Goal: Information Seeking & Learning: Find specific fact

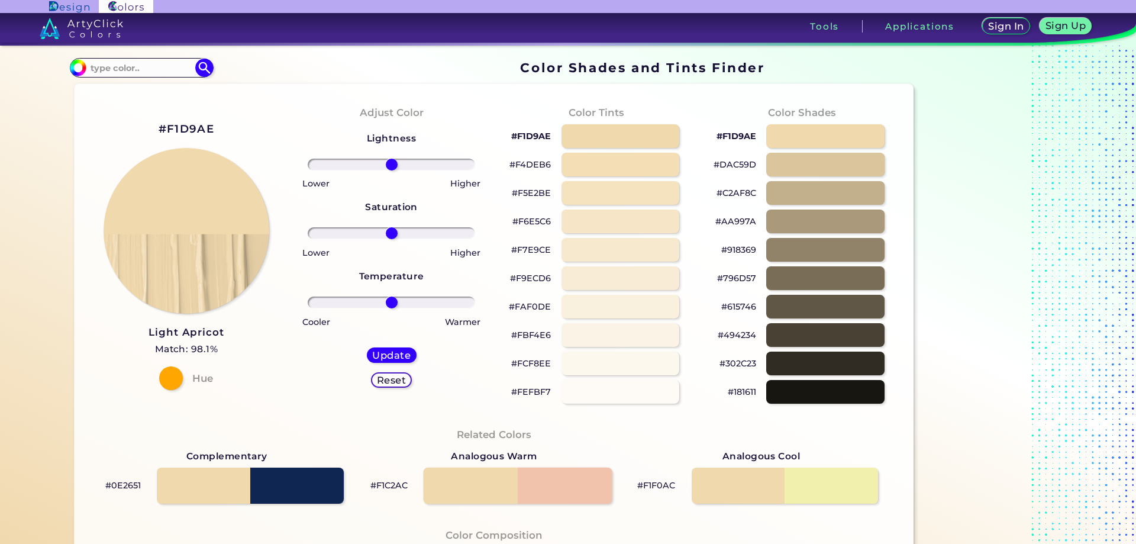
click at [476, 491] on div at bounding box center [517, 485] width 189 height 37
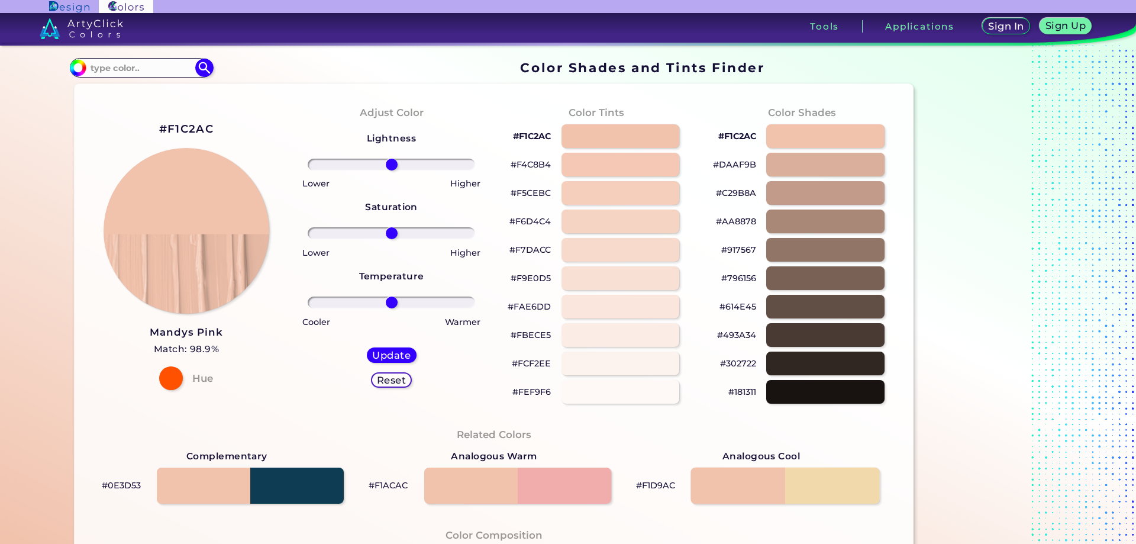
click at [834, 489] on div at bounding box center [785, 485] width 189 height 37
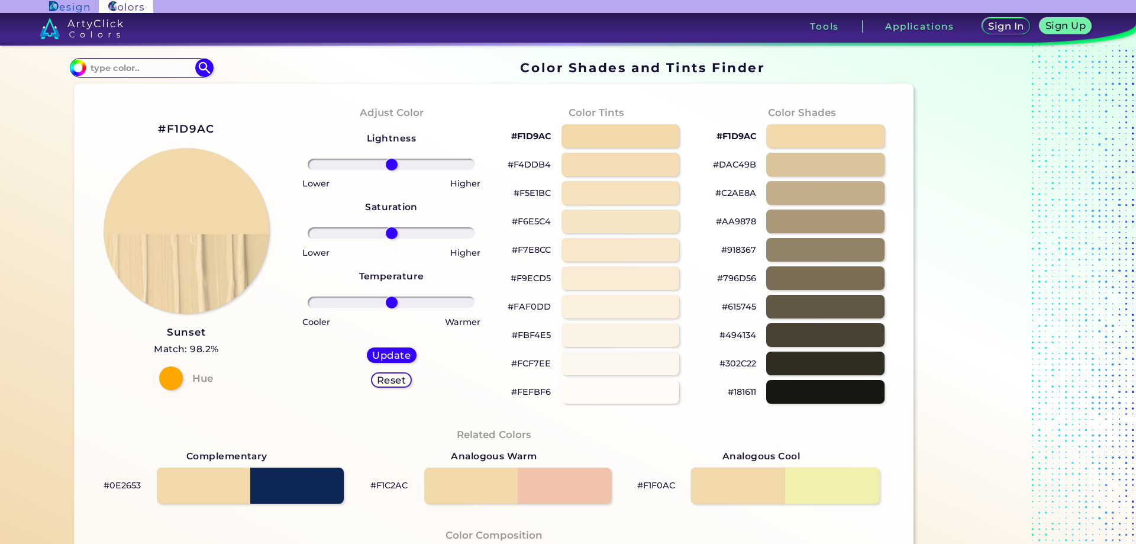
click at [733, 486] on div at bounding box center [785, 485] width 189 height 37
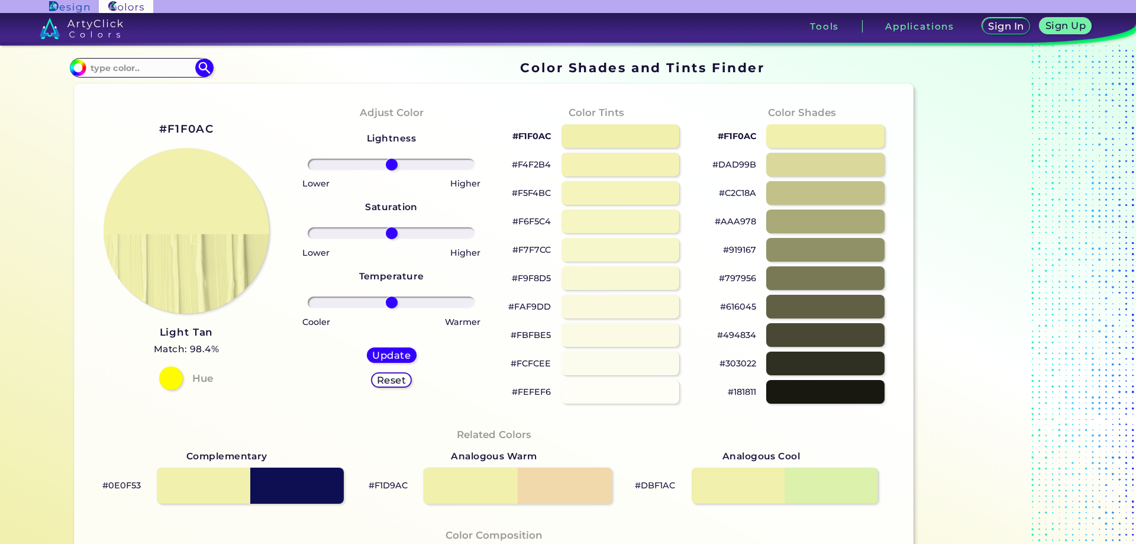
click at [470, 483] on div at bounding box center [517, 485] width 189 height 37
type input "#f1d9ac"
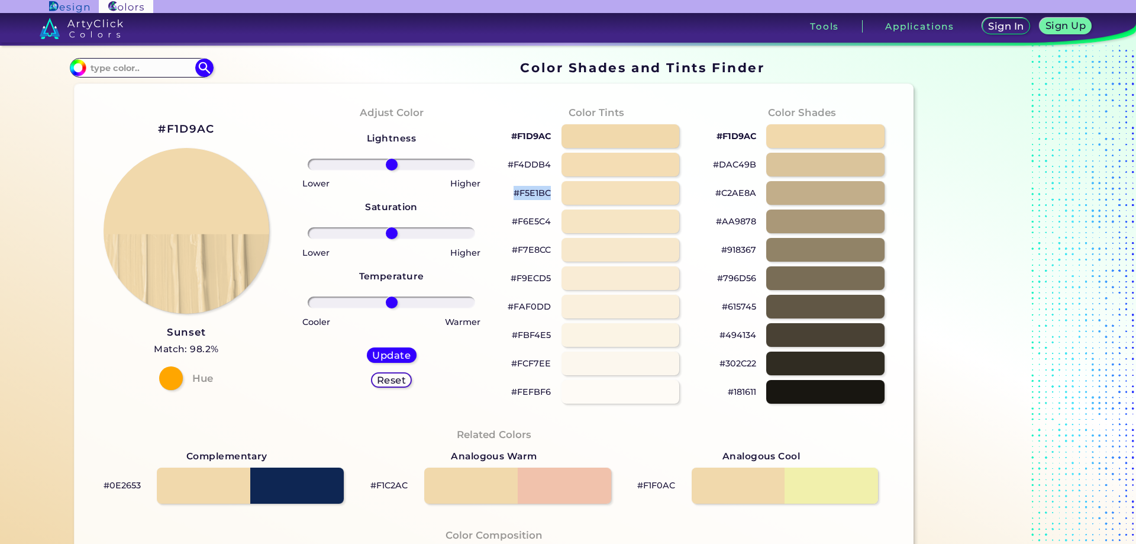
copy p "#F5E1BC"
drag, startPoint x: 499, startPoint y: 192, endPoint x: 553, endPoint y: 192, distance: 53.9
click at [553, 192] on div "Color Tints #F1D9AC #F4DDB4 #F5E1BC #F6E5C4 #F7E8CC #F9ECD5 #FAF0DD #FBF4E5 #FC…" at bounding box center [596, 254] width 205 height 322
copy p "#F5E1BC"
